Goal: Transaction & Acquisition: Download file/media

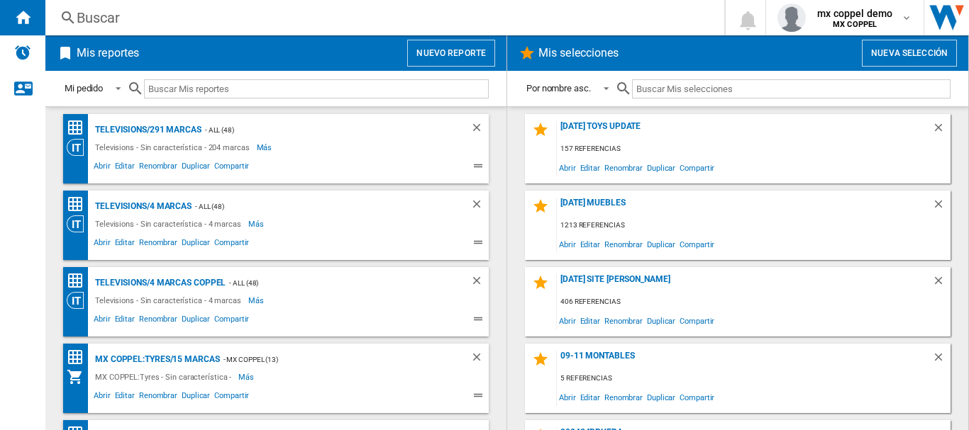
click at [457, 50] on button "Nuevo reporte" at bounding box center [451, 53] width 88 height 27
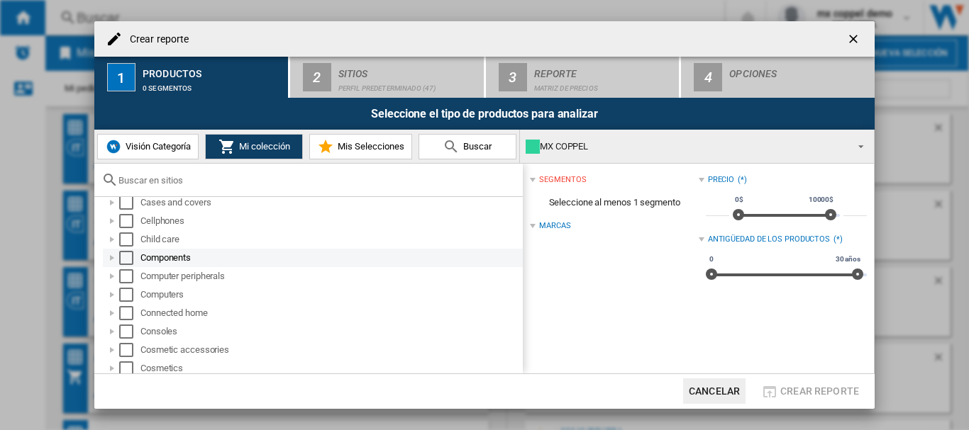
scroll to position [94, 0]
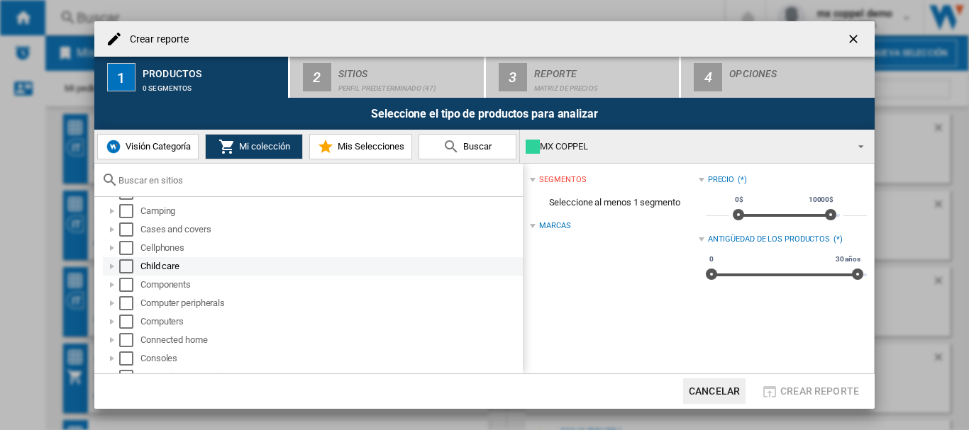
click at [123, 267] on div "Select" at bounding box center [126, 267] width 14 height 14
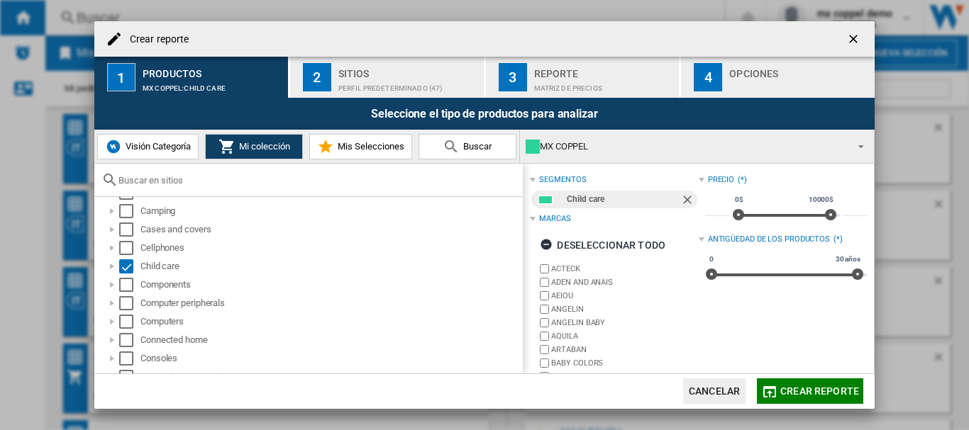
click at [350, 79] on div "Perfil predeterminado (47)" at bounding box center [408, 84] width 140 height 15
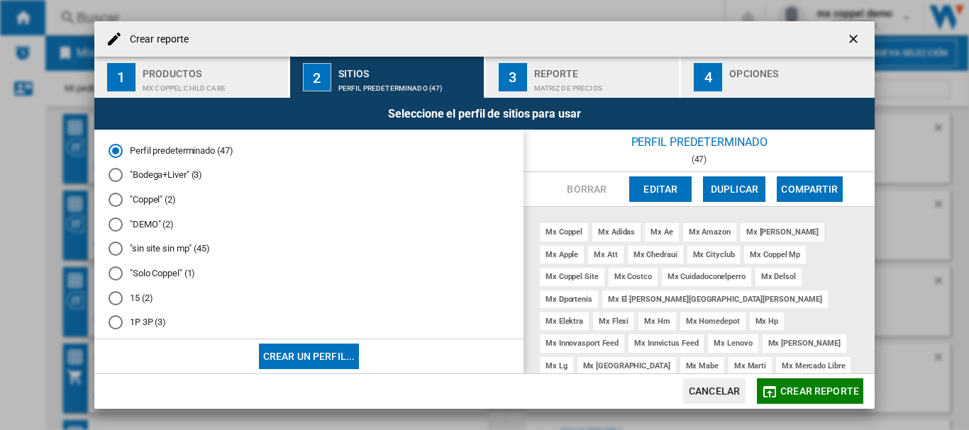
click at [148, 278] on md-radio-button ""Solo Coppel" (1)" at bounding box center [309, 273] width 401 height 13
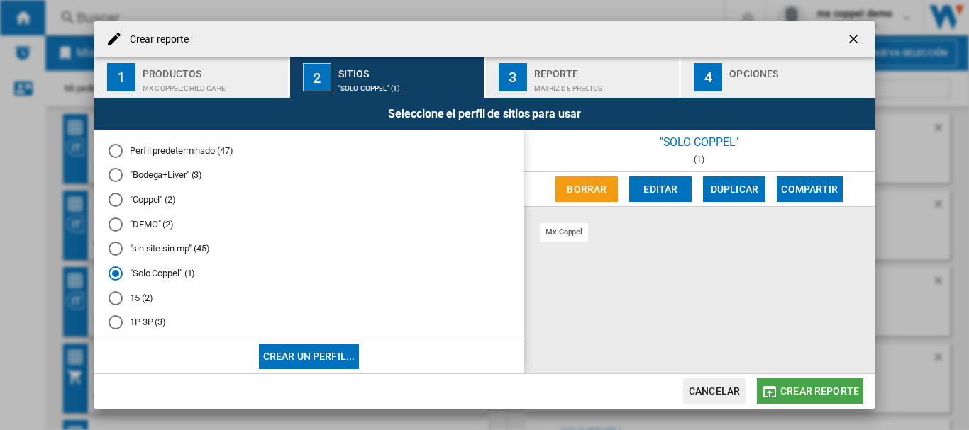
click at [793, 396] on span "Crear reporte" at bounding box center [819, 391] width 79 height 11
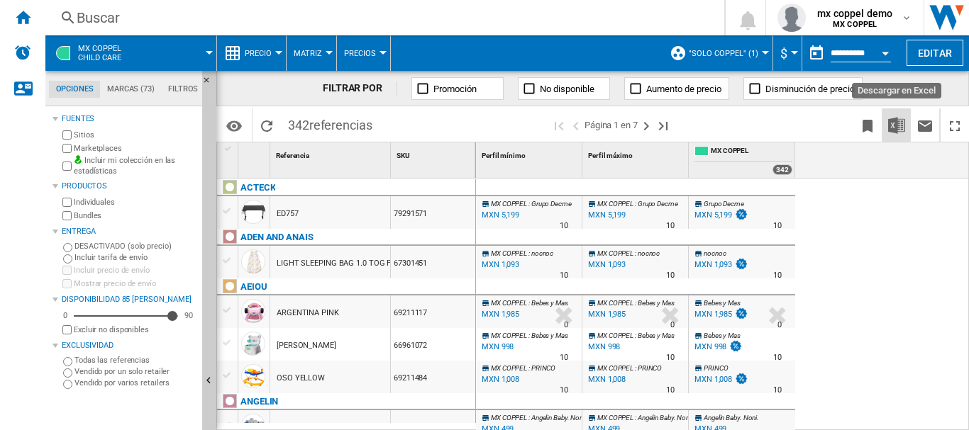
click at [891, 123] on img "Descargar en Excel" at bounding box center [896, 125] width 17 height 17
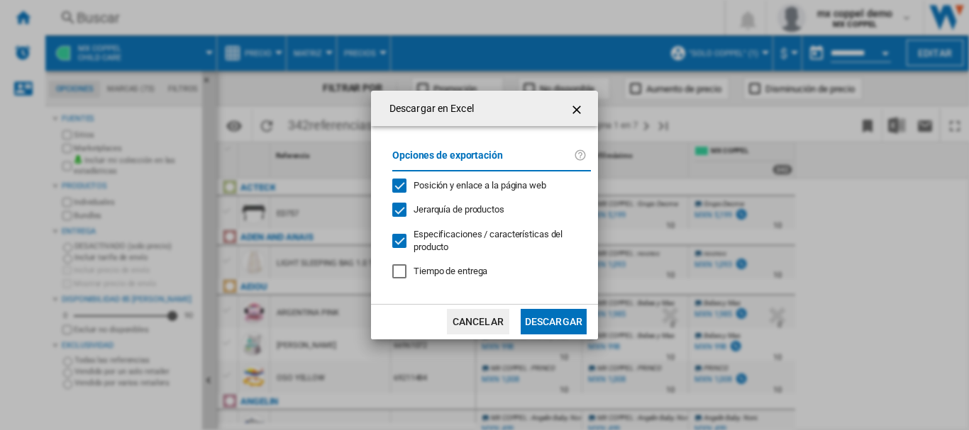
click at [531, 321] on button "Descargar" at bounding box center [554, 322] width 66 height 26
